Goal: Transaction & Acquisition: Obtain resource

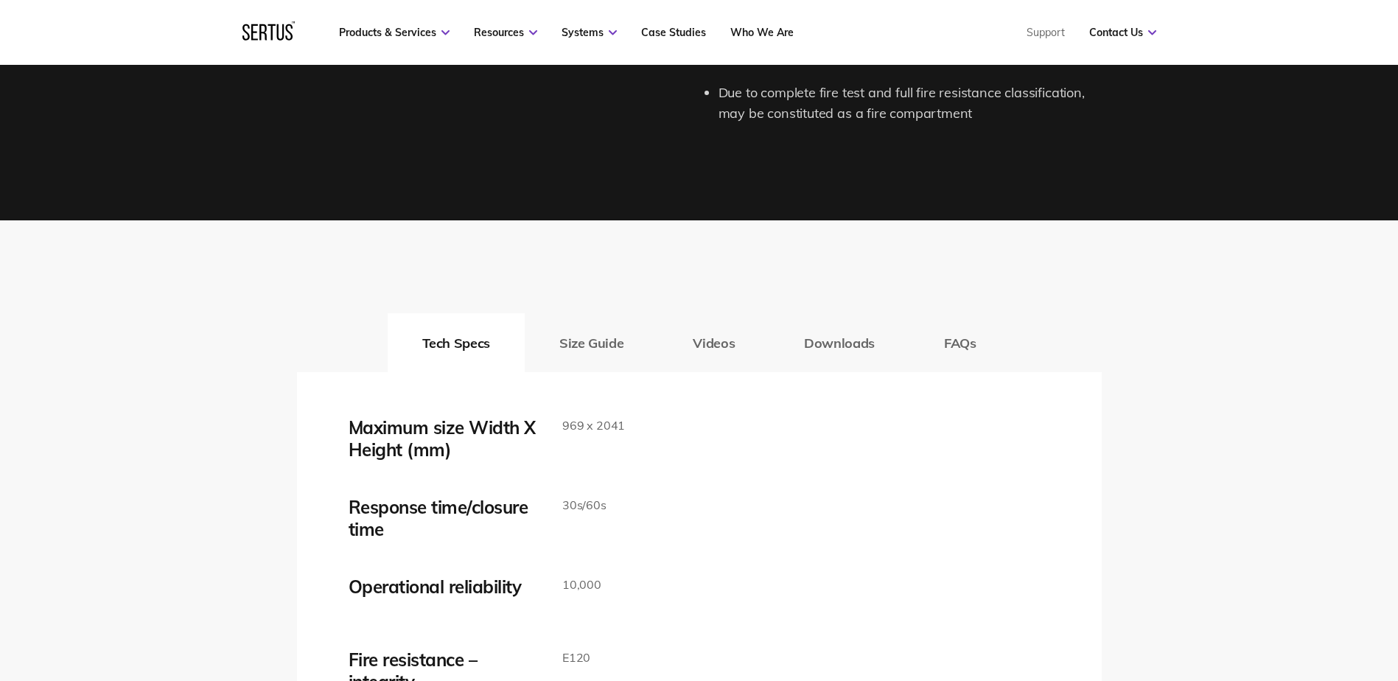
scroll to position [2333, 0]
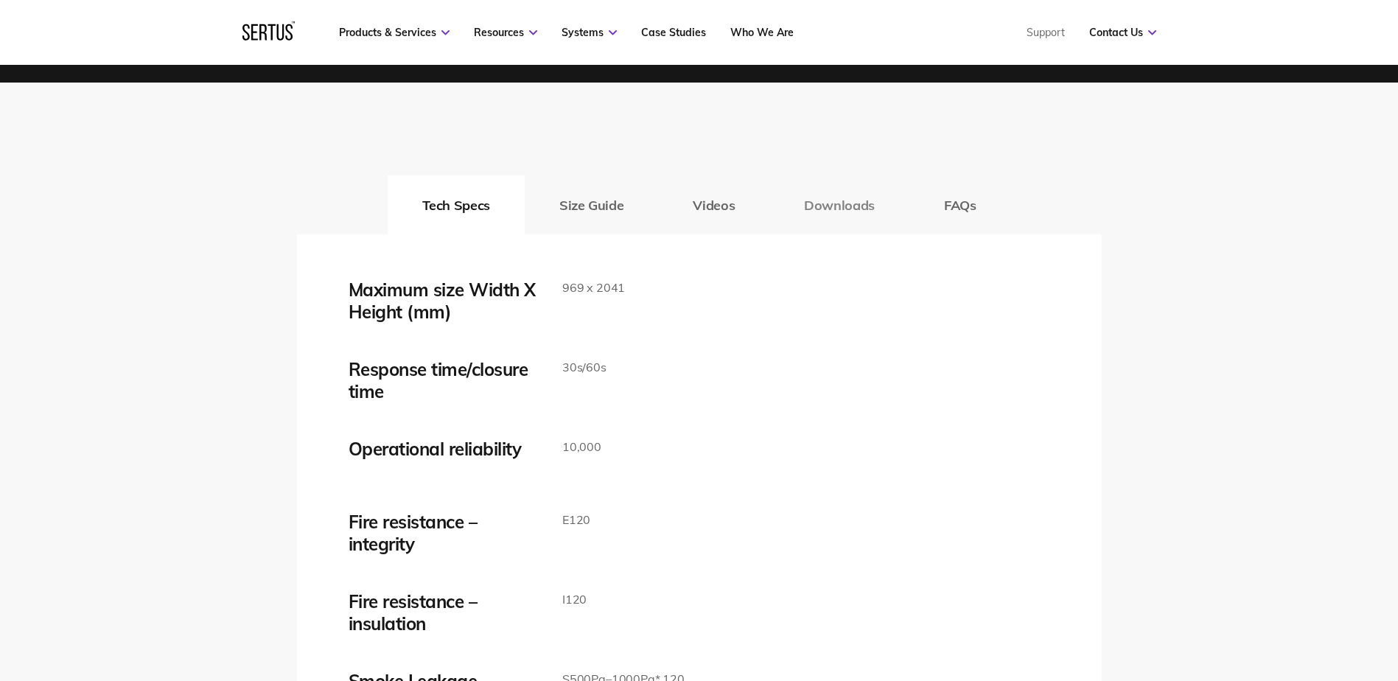
click at [815, 192] on button "Downloads" at bounding box center [839, 204] width 140 height 59
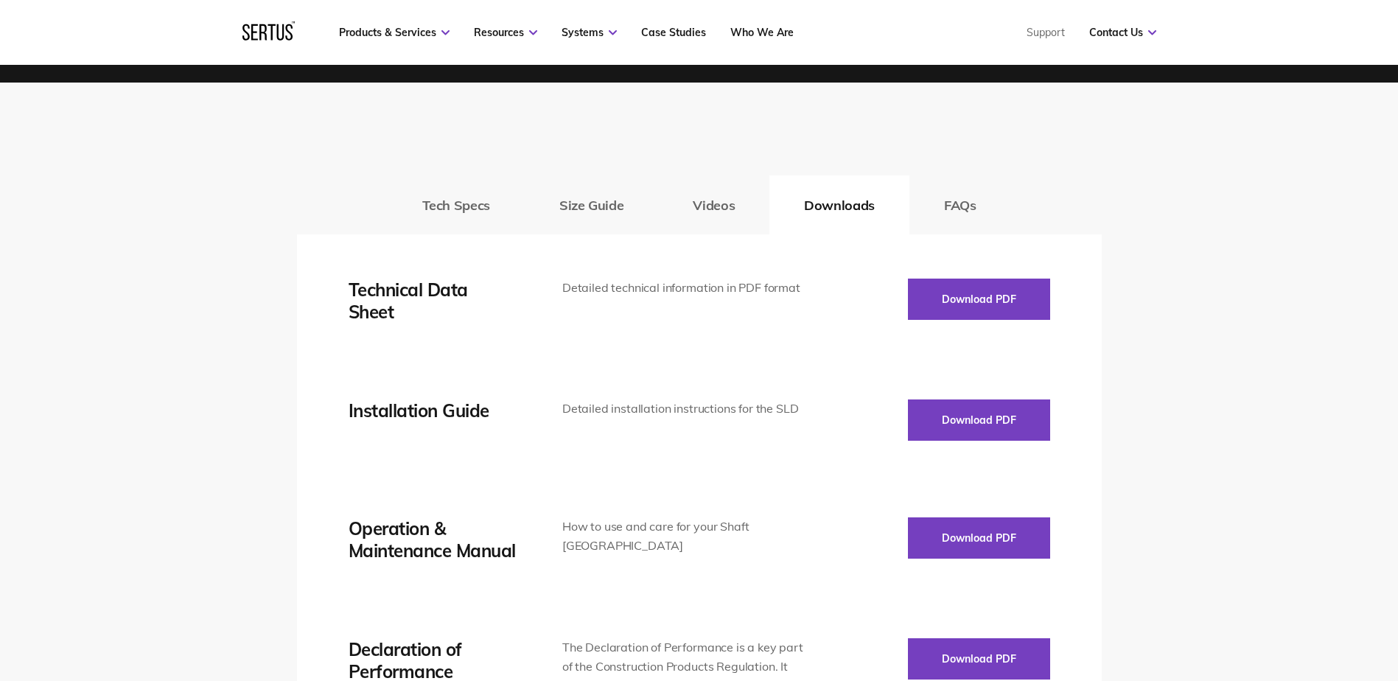
click at [335, 185] on div "Tech Specs Size Guide Videos Downloads FAQs" at bounding box center [699, 204] width 805 height 59
drag, startPoint x: 516, startPoint y: 118, endPoint x: 237, endPoint y: 137, distance: 279.1
click at [237, 137] on div "Tech Specs Size Guide Videos Downloads FAQs Maximum size Width X Height (mm) 96…" at bounding box center [699, 573] width 1398 height 981
click at [925, 298] on button "Download PDF" at bounding box center [979, 298] width 142 height 41
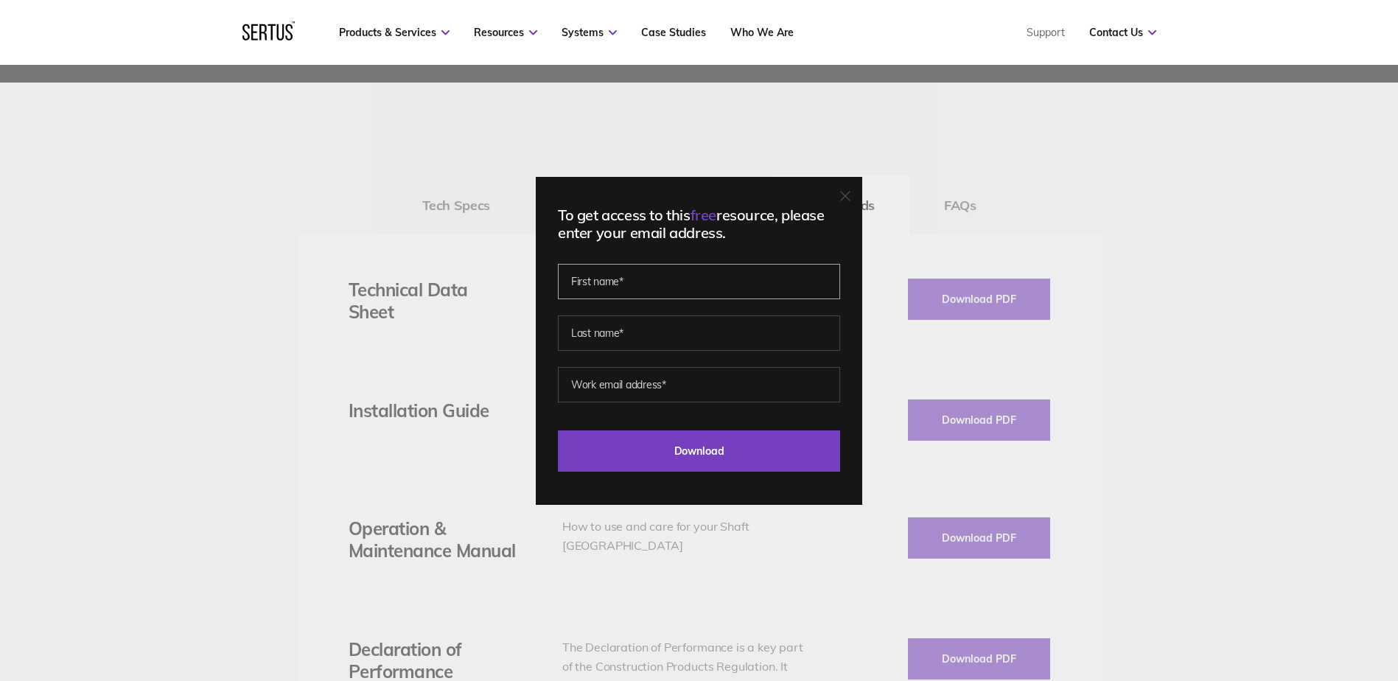
click at [810, 282] on input "text" at bounding box center [699, 281] width 282 height 35
type input "[PERSON_NAME]"
type input "Metcalfe"
type input "[EMAIL_ADDRESS][DOMAIN_NAME]"
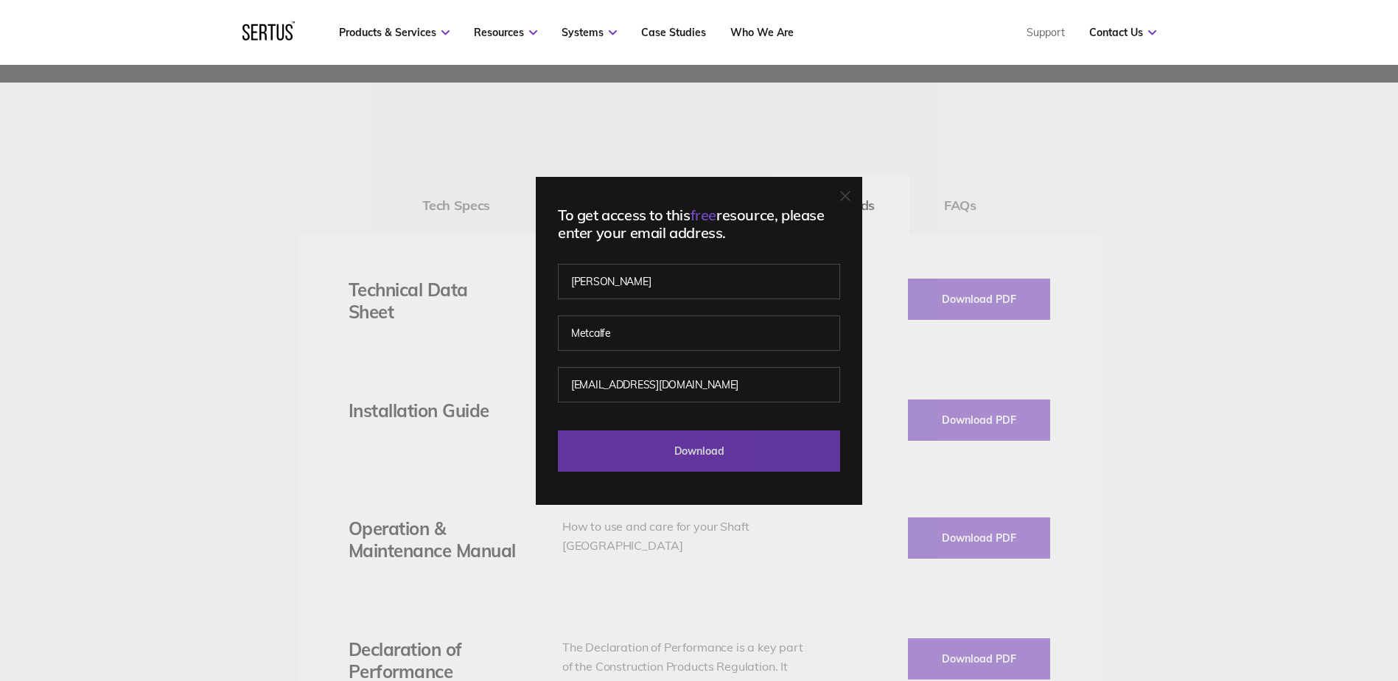
click at [740, 455] on input "Download" at bounding box center [699, 450] width 282 height 41
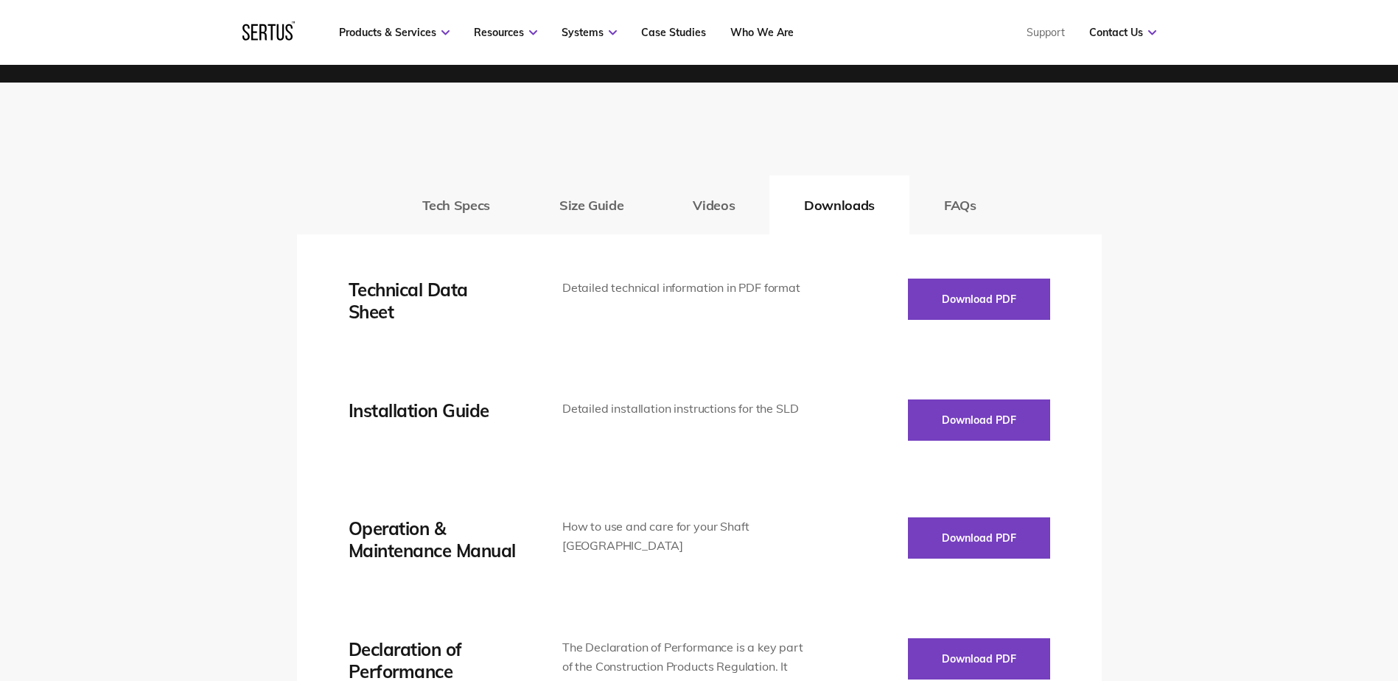
click at [1166, 428] on div "Tech Specs Size Guide Videos Downloads FAQs Maximum size Width X Height (mm) 96…" at bounding box center [699, 573] width 1398 height 981
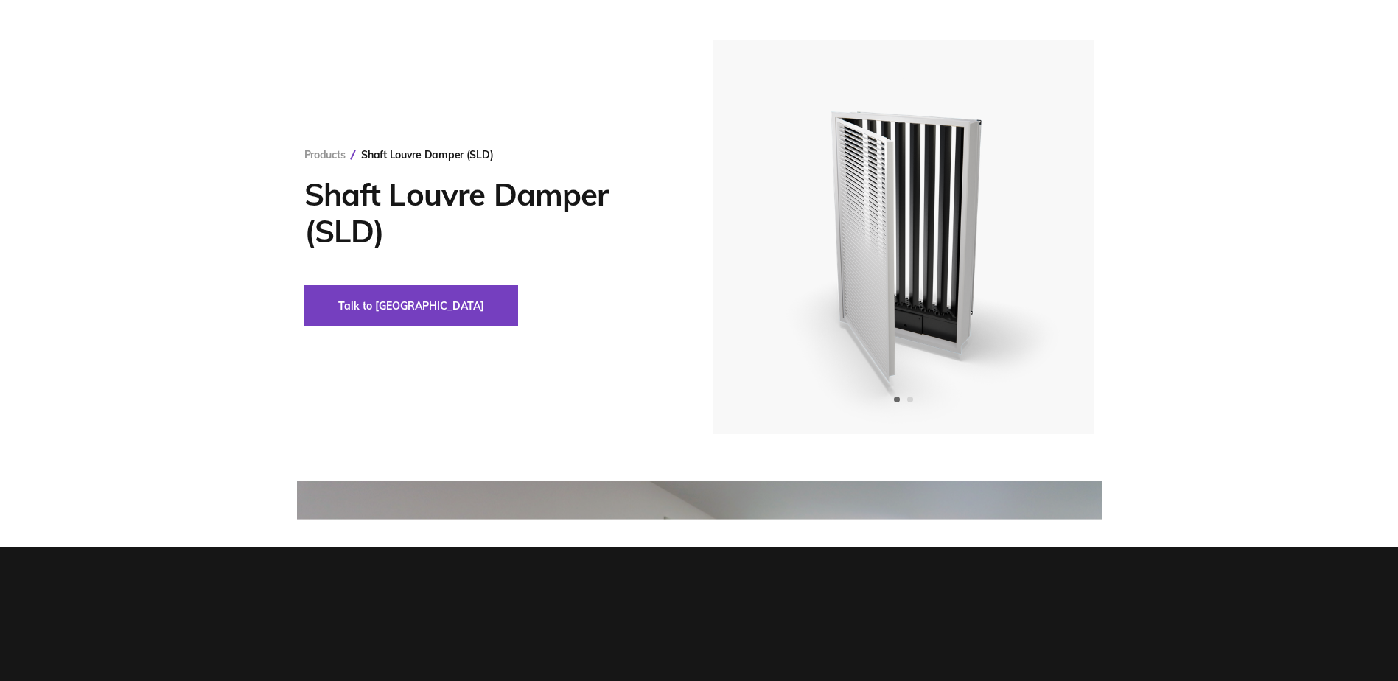
scroll to position [0, 0]
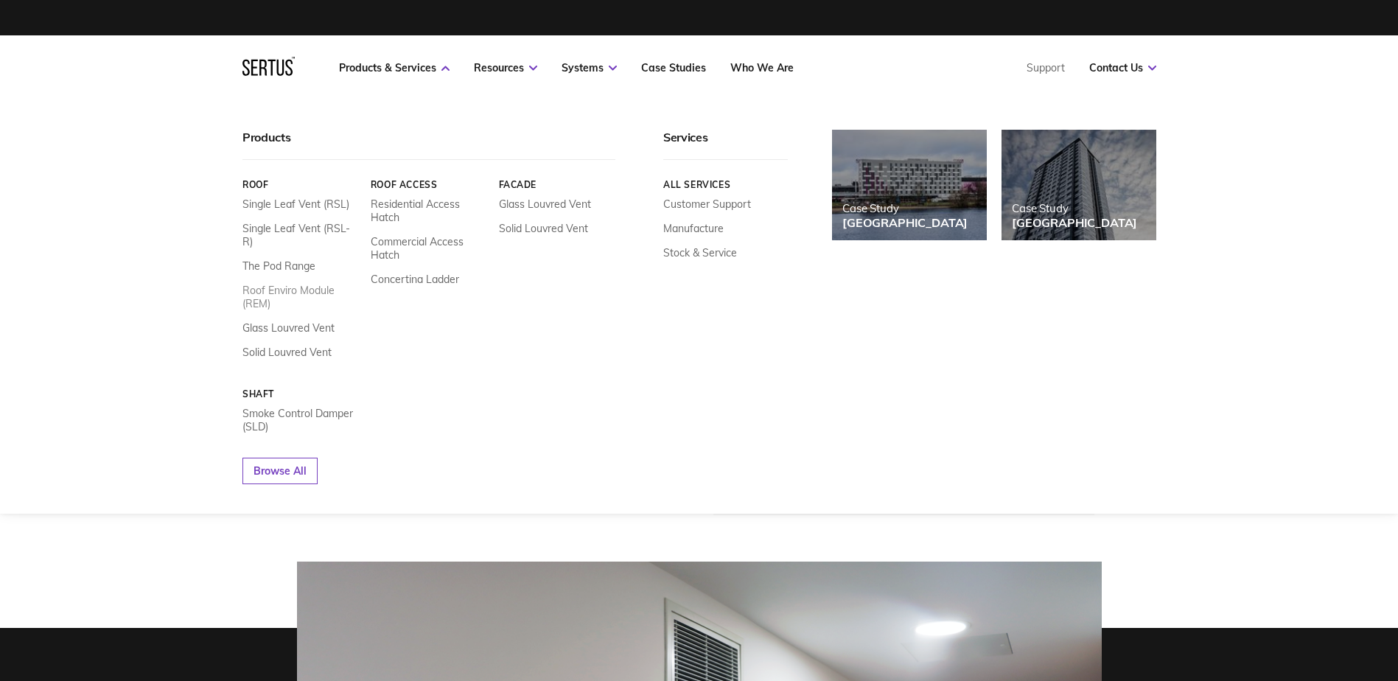
click at [292, 284] on link "Roof Enviro Module (REM)" at bounding box center [300, 297] width 117 height 27
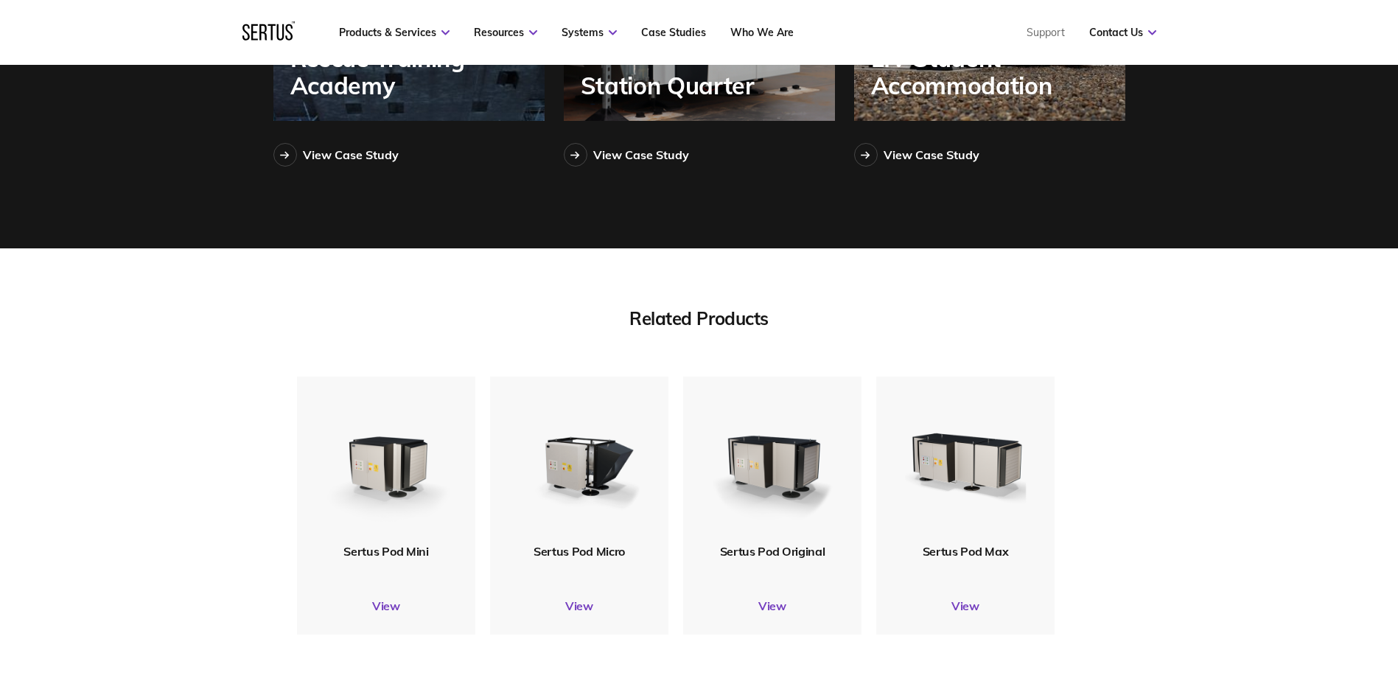
scroll to position [4420, 0]
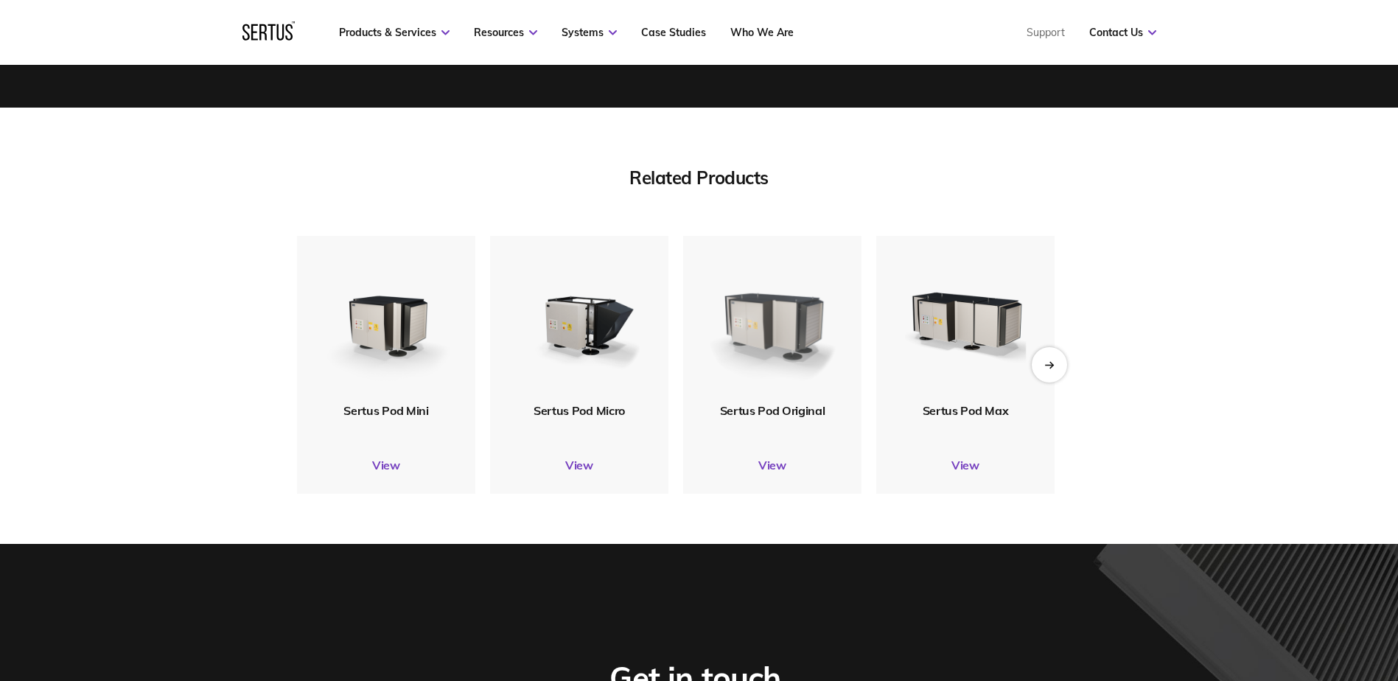
click at [810, 404] on img at bounding box center [772, 318] width 144 height 169
click at [771, 472] on link "View" at bounding box center [772, 465] width 178 height 15
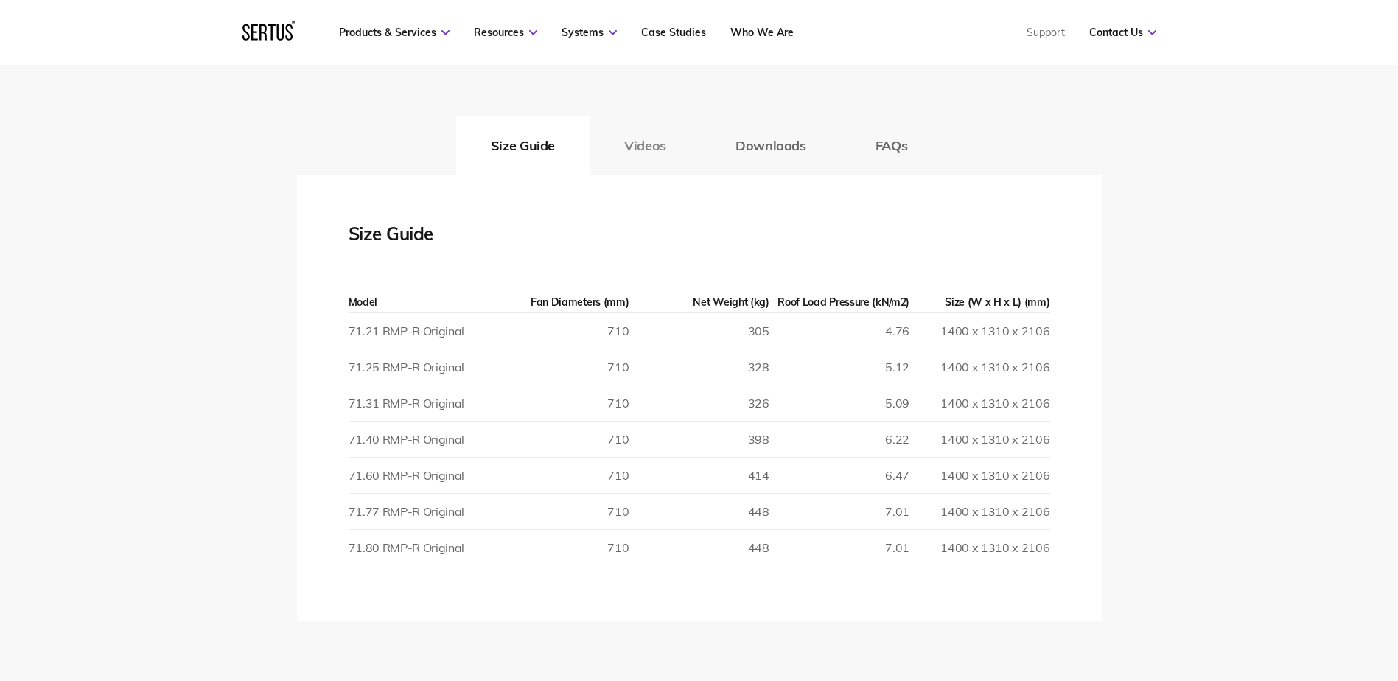
scroll to position [2579, 0]
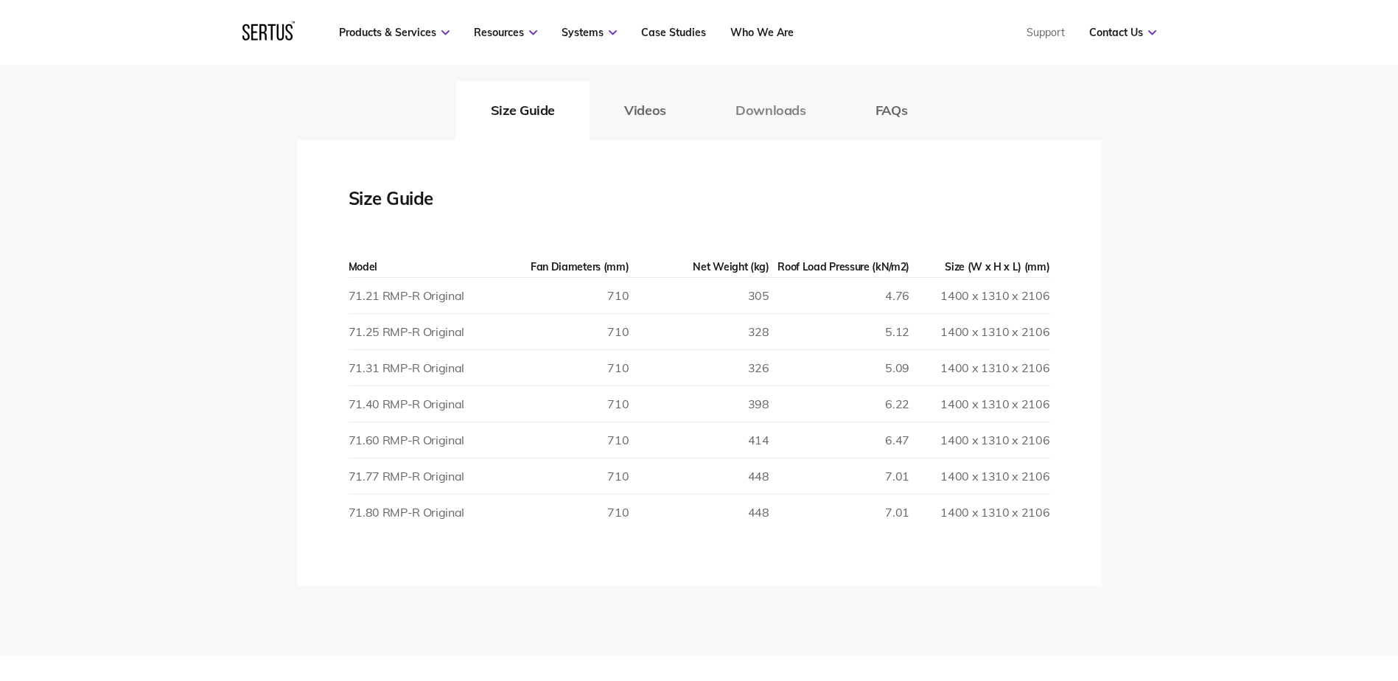
click at [739, 111] on button "Downloads" at bounding box center [771, 110] width 140 height 59
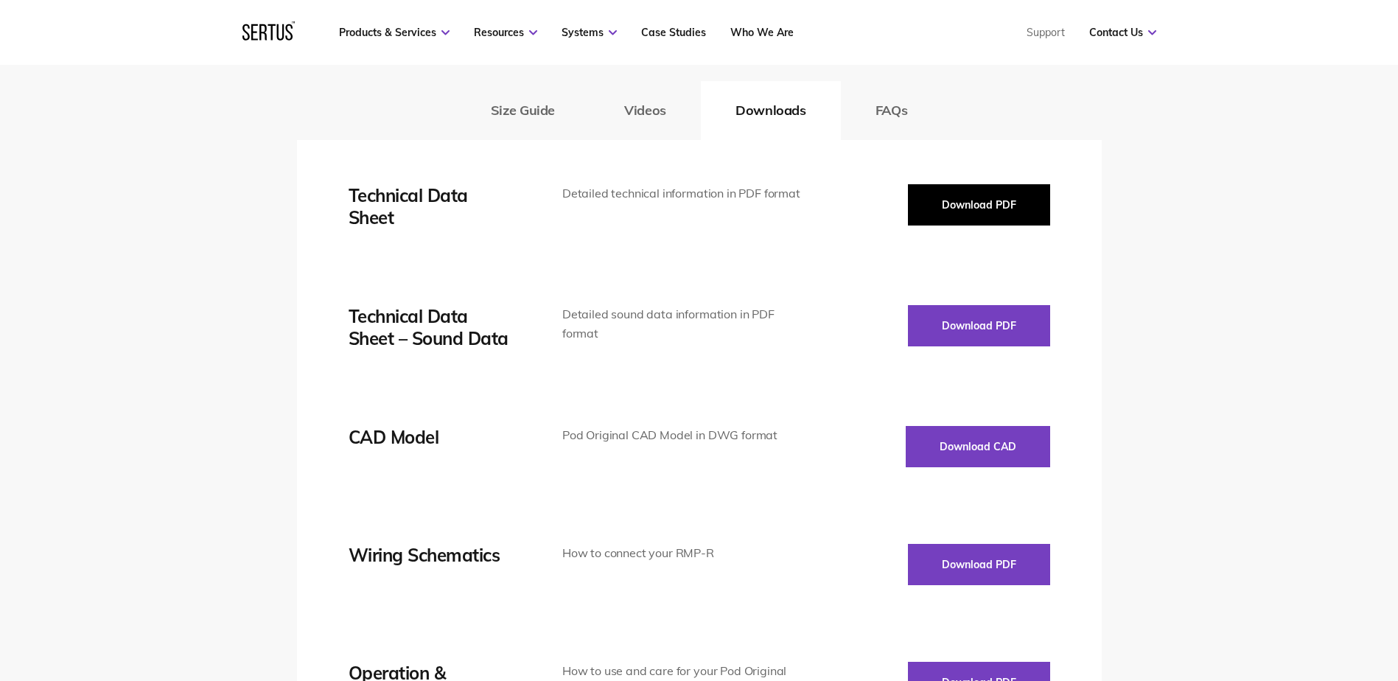
click at [931, 195] on button "Download PDF" at bounding box center [979, 204] width 142 height 41
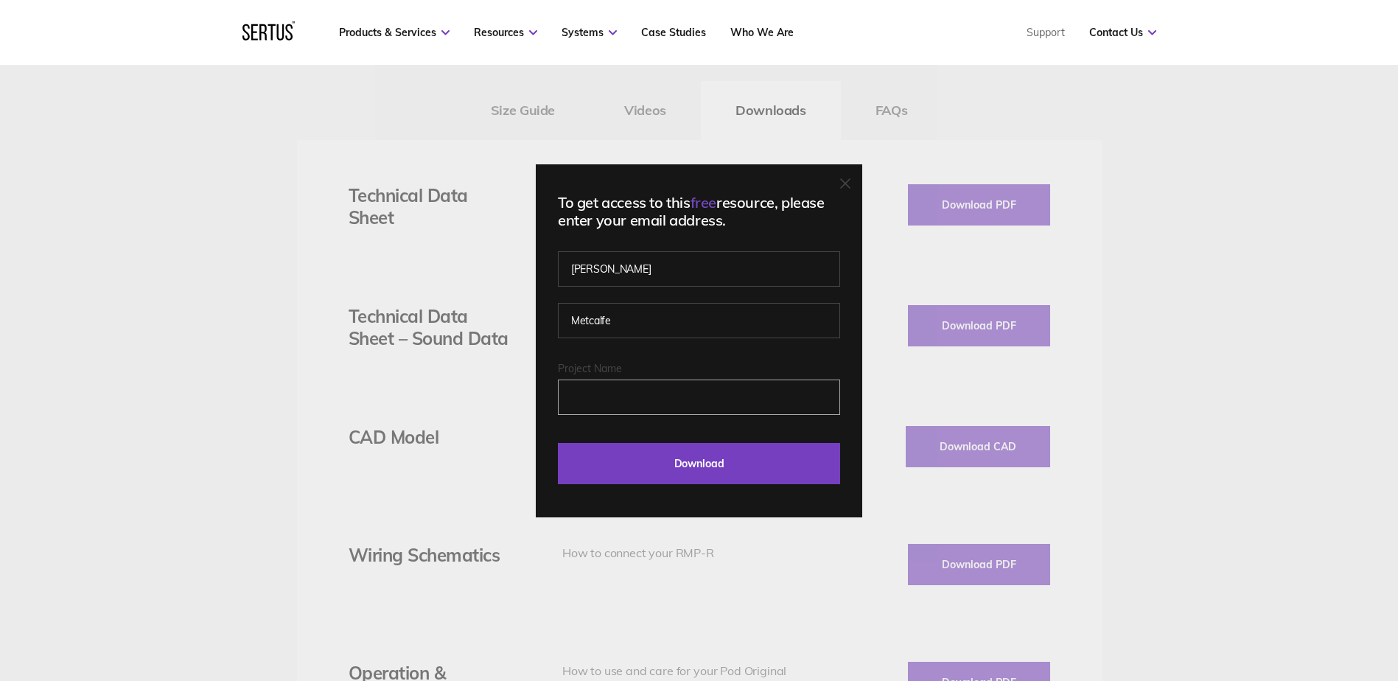
click at [654, 387] on input "Project Name" at bounding box center [699, 396] width 282 height 35
click at [663, 331] on input "Metcalfe" at bounding box center [699, 320] width 282 height 35
click at [570, 389] on input "Project Name" at bounding box center [699, 396] width 282 height 35
click at [584, 391] on input "Project Name" at bounding box center [699, 396] width 282 height 35
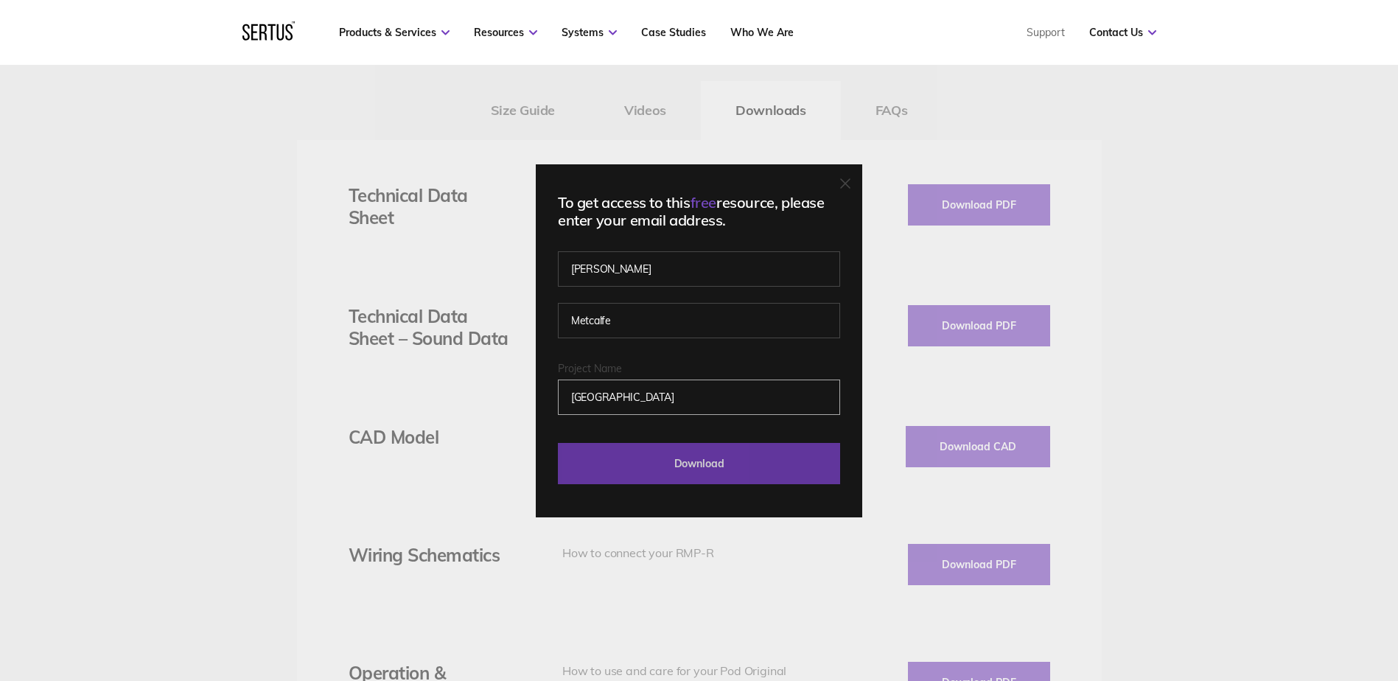
type input "[GEOGRAPHIC_DATA]"
click at [671, 462] on input "Download" at bounding box center [699, 463] width 282 height 41
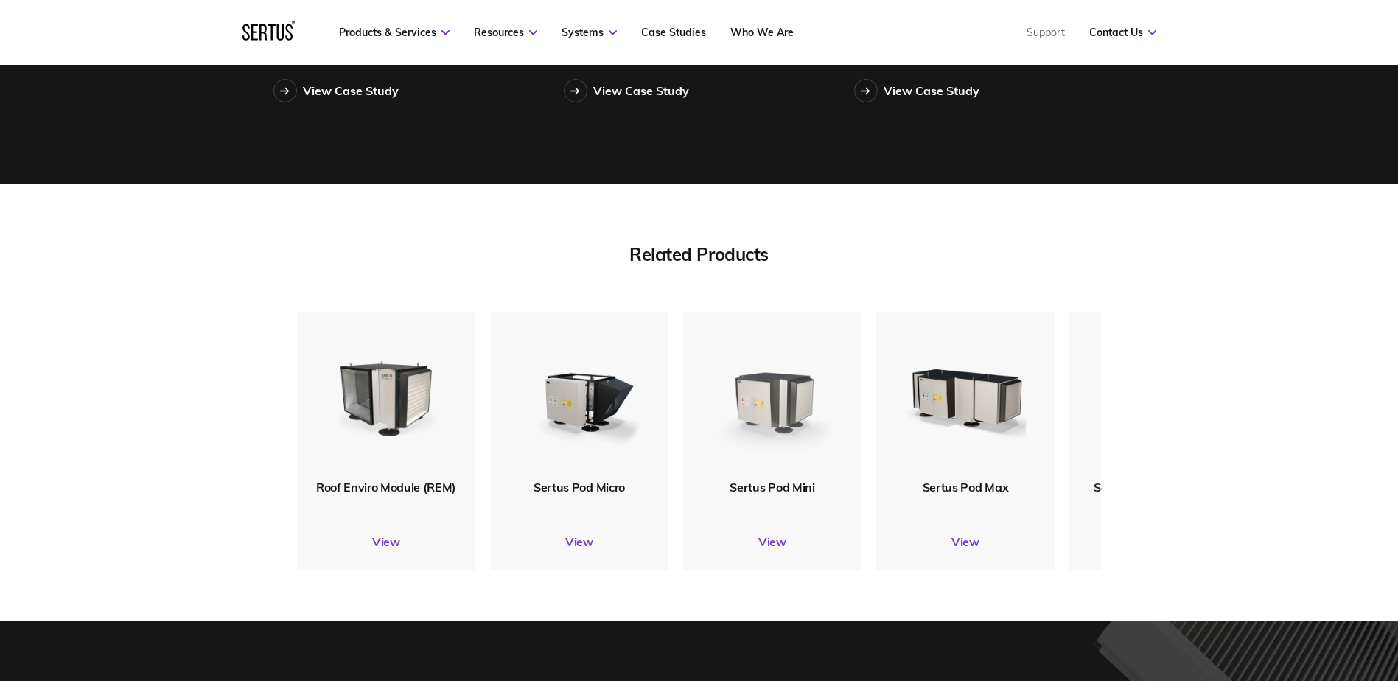
scroll to position [5034, 0]
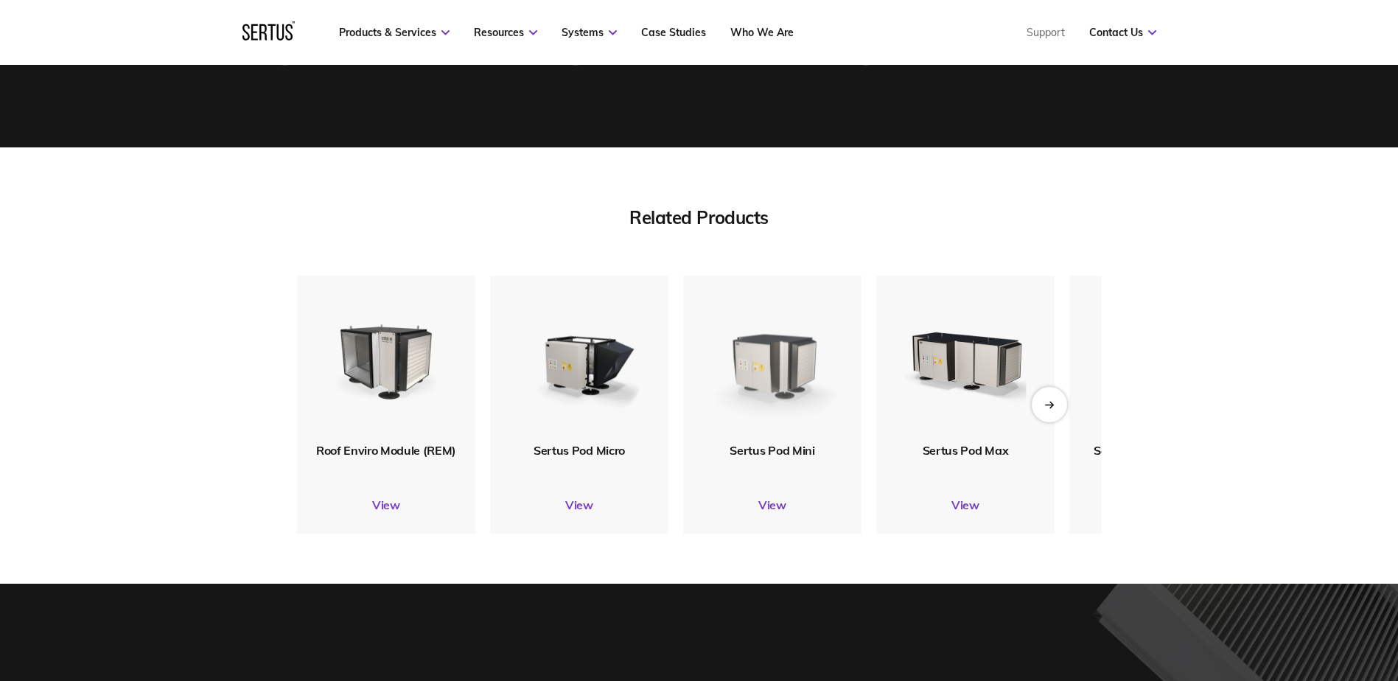
click at [774, 391] on img at bounding box center [772, 359] width 142 height 168
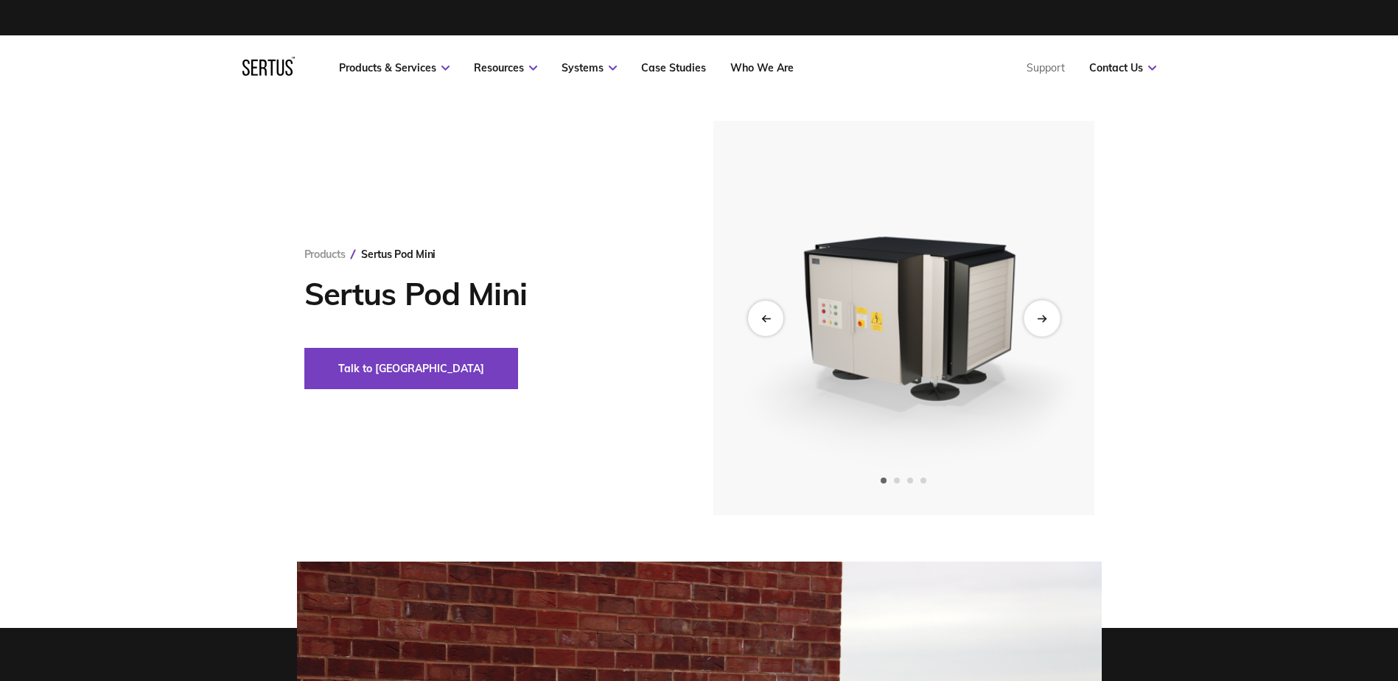
click at [1034, 315] on div "Next slide" at bounding box center [1041, 318] width 36 height 36
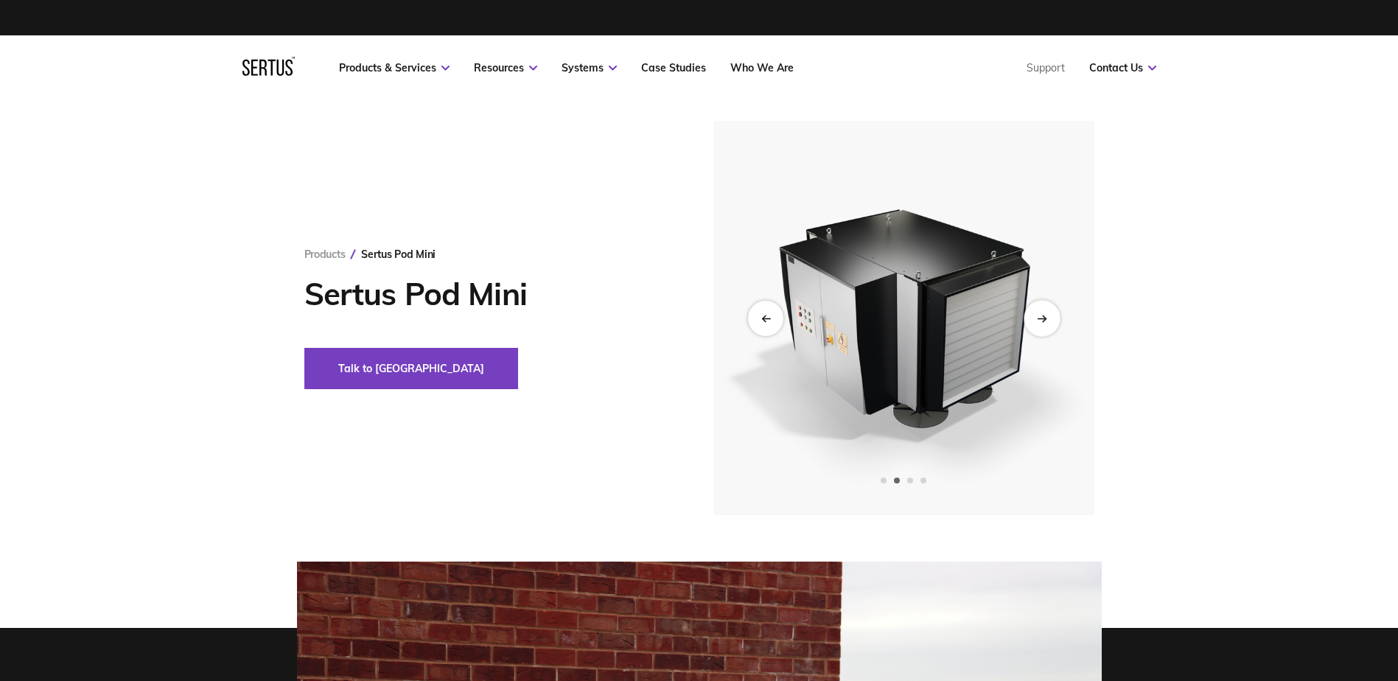
click at [1034, 315] on div "Next slide" at bounding box center [1041, 318] width 36 height 36
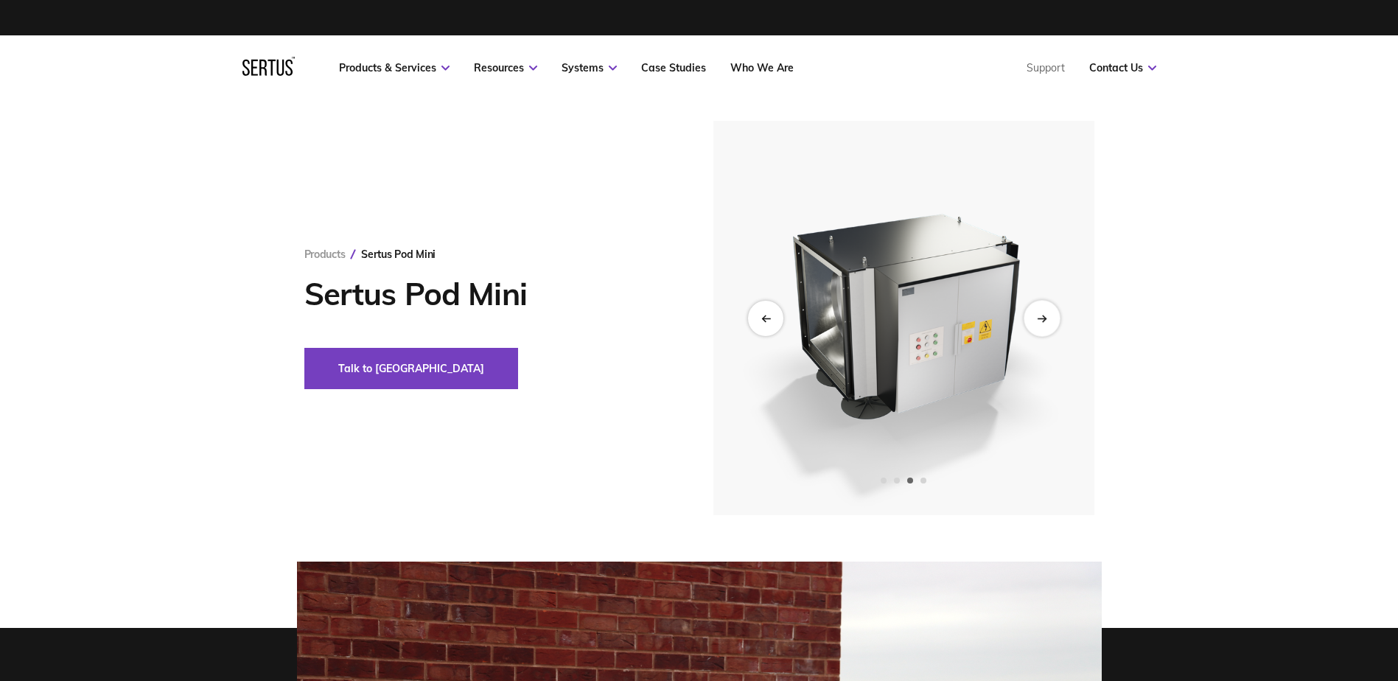
click at [1034, 315] on div "Next slide" at bounding box center [1041, 318] width 36 height 36
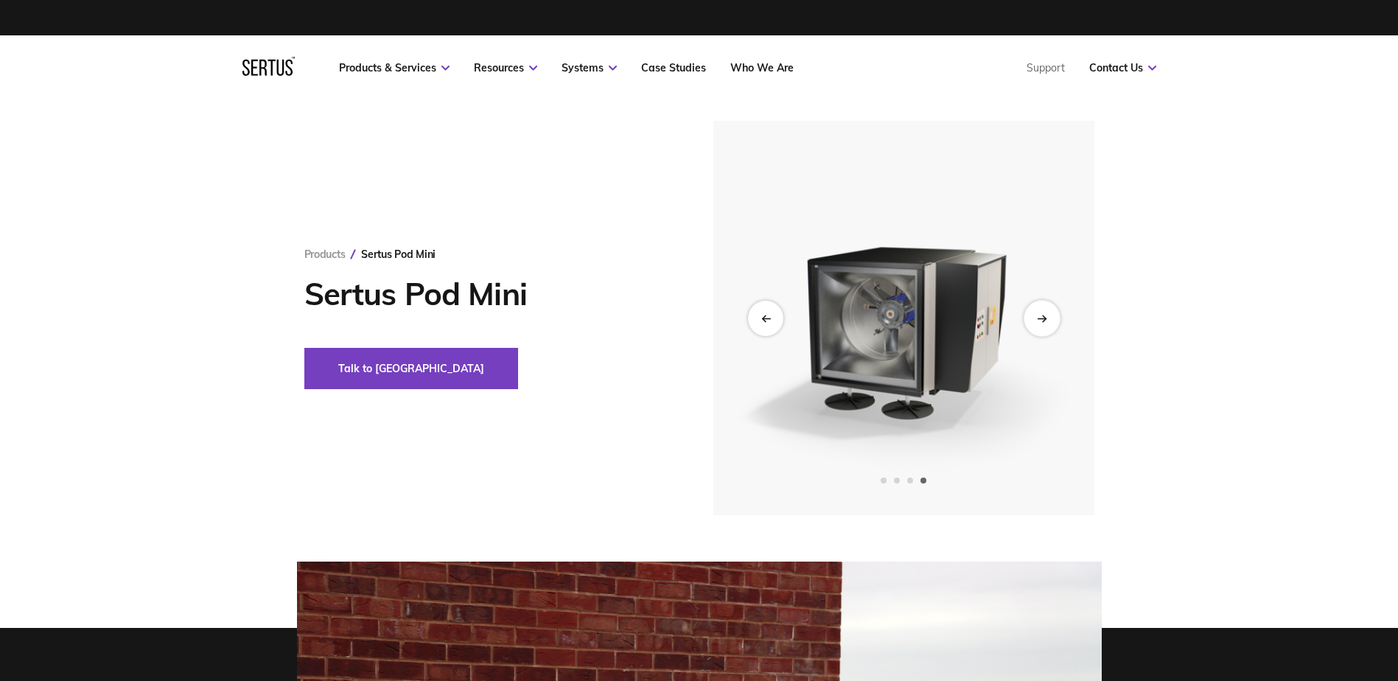
click at [1034, 315] on div "Next slide" at bounding box center [1041, 318] width 36 height 36
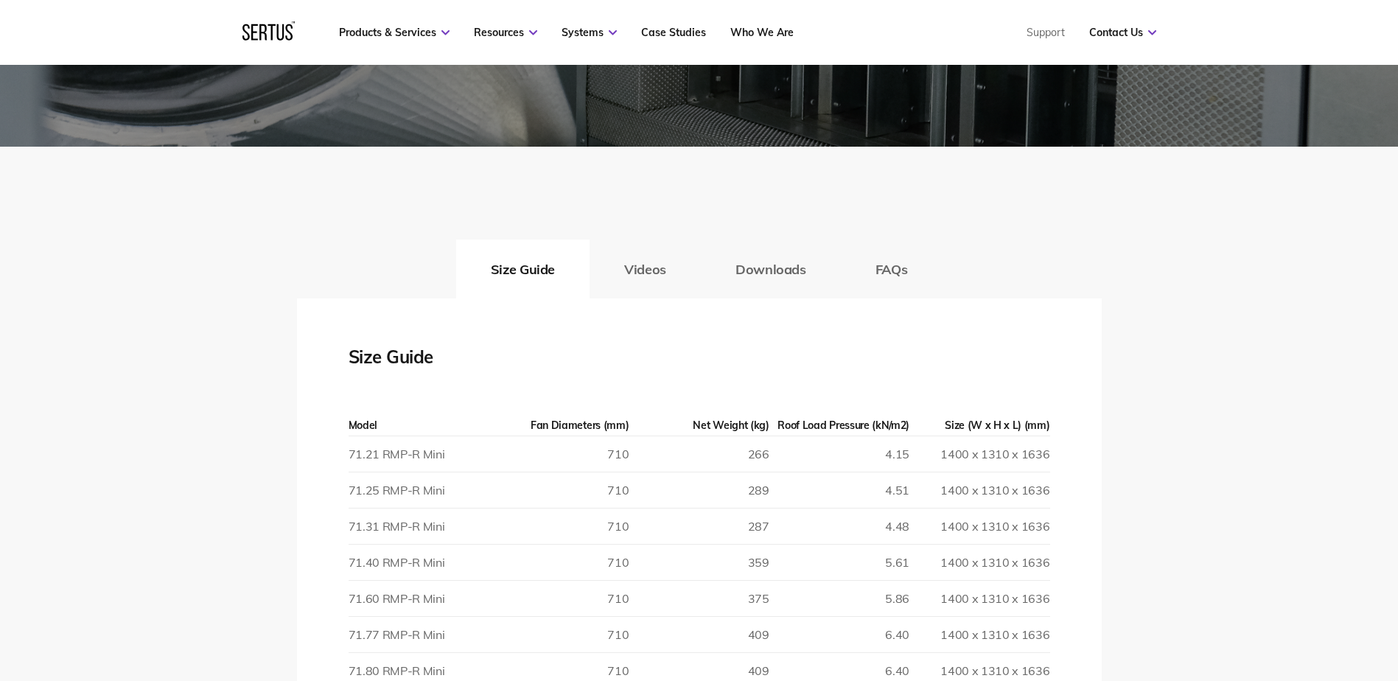
scroll to position [2210, 0]
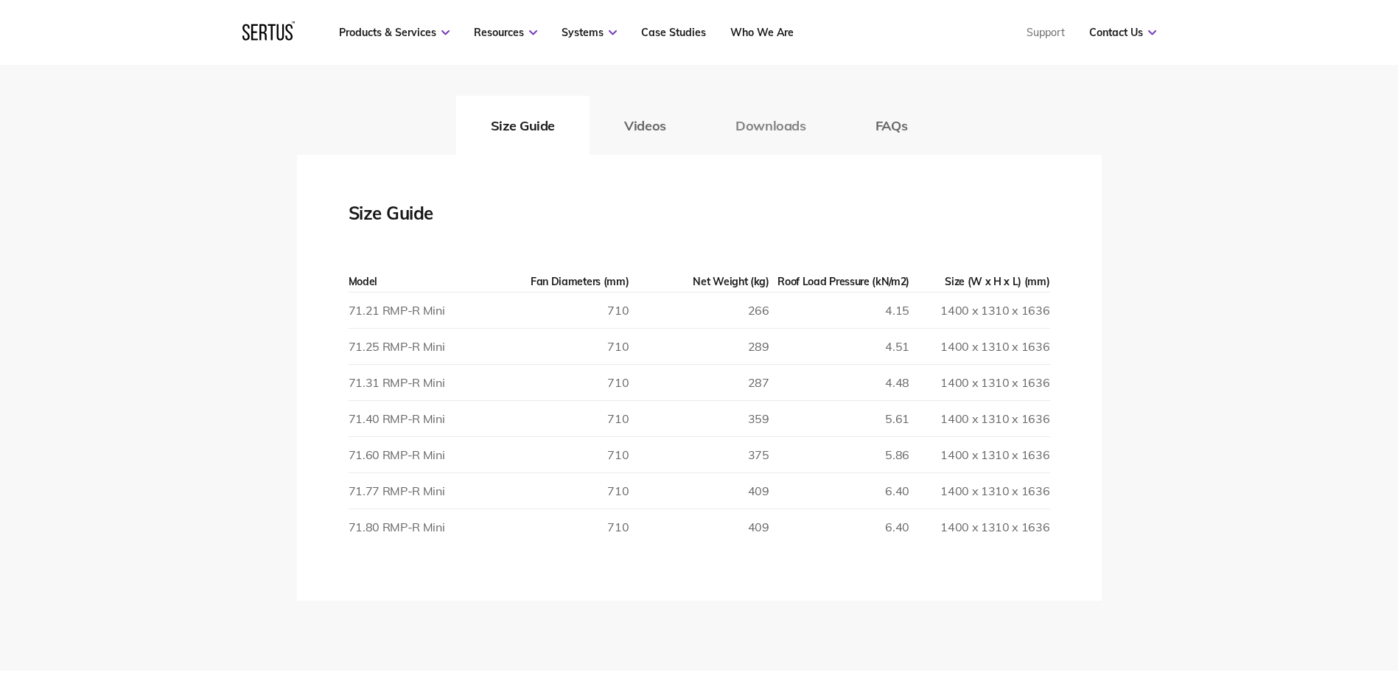
click at [770, 130] on button "Downloads" at bounding box center [771, 125] width 140 height 59
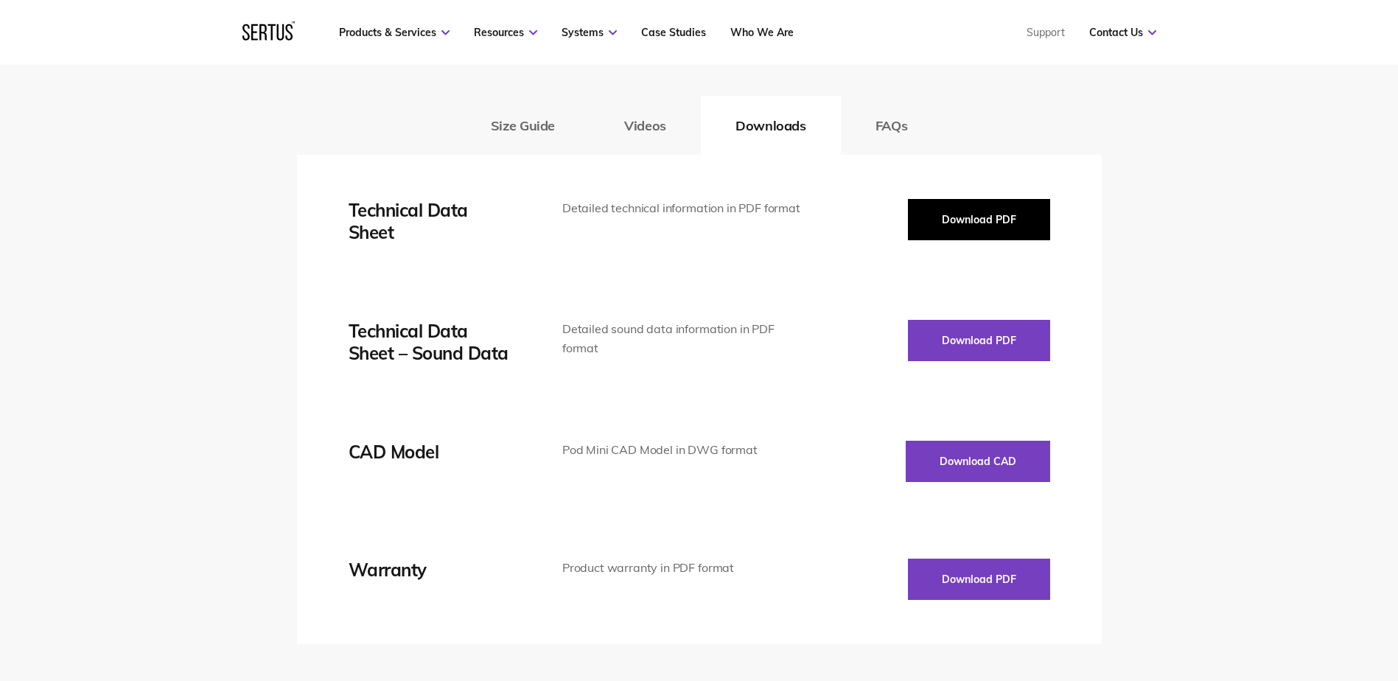
click at [970, 211] on button "Download PDF" at bounding box center [979, 219] width 142 height 41
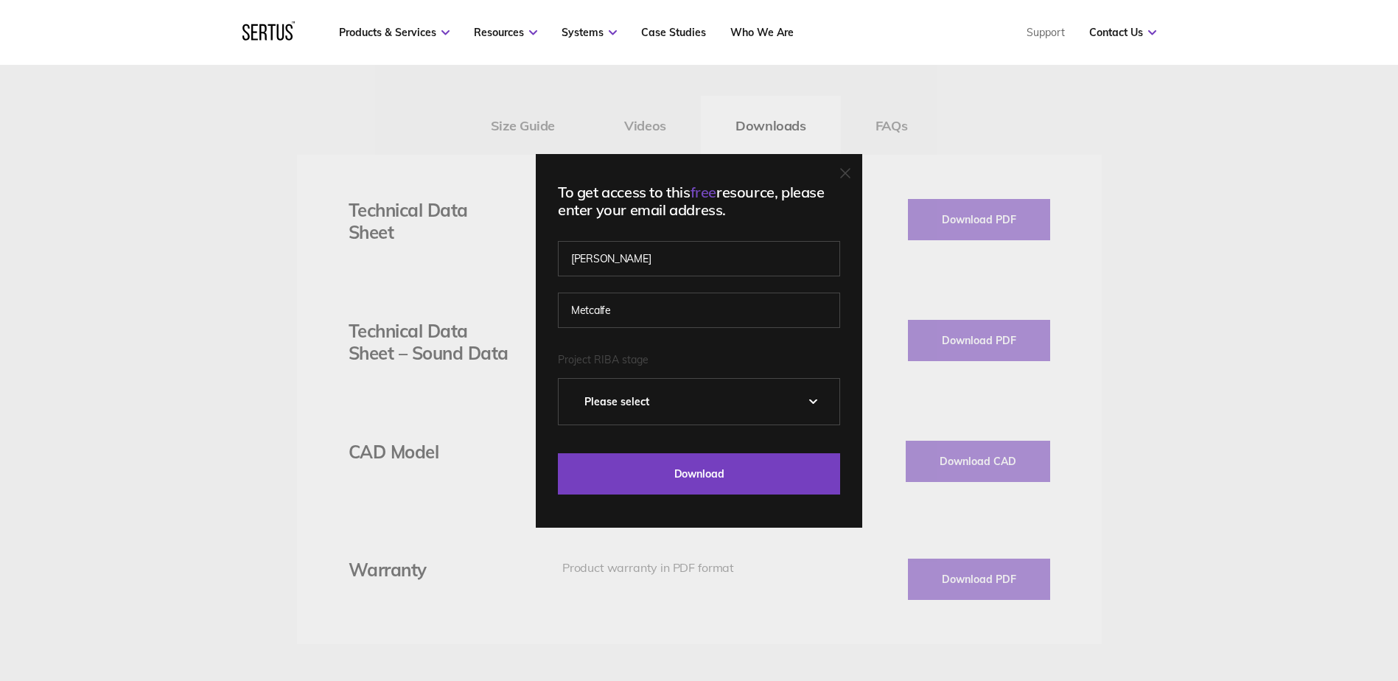
click at [741, 396] on select "Please Select 0 – Strategic Definition 1 - Preparation & Brief 2 - Concept Desi…" at bounding box center [698, 402] width 281 height 46
select select "3 - Developed Design"
click at [564, 379] on select "Please Select 0 – Strategic Definition 1 - Preparation & Brief 2 - Concept Desi…" at bounding box center [698, 402] width 281 height 46
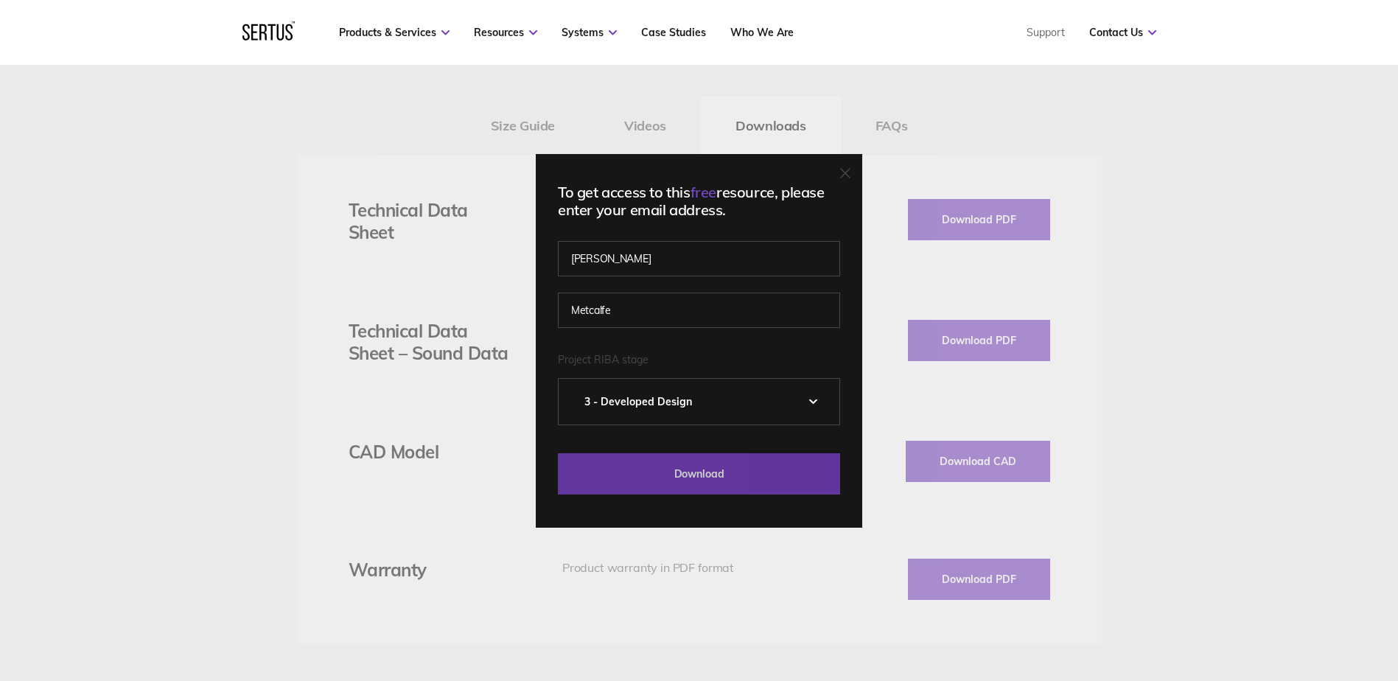
click at [661, 467] on input "Download" at bounding box center [699, 473] width 282 height 41
